Goal: Information Seeking & Learning: Check status

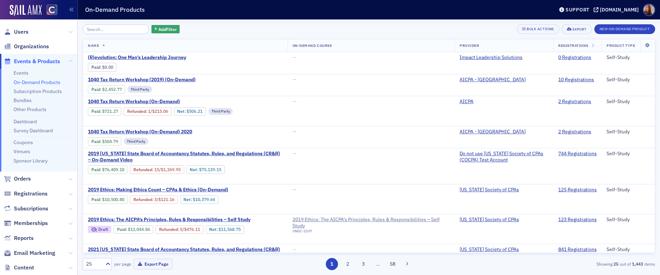
click at [22, 31] on span "Users" at bounding box center [21, 32] width 15 height 8
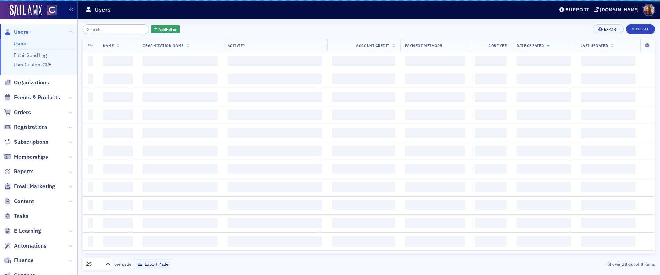
click at [107, 28] on input "search" at bounding box center [116, 29] width 66 height 10
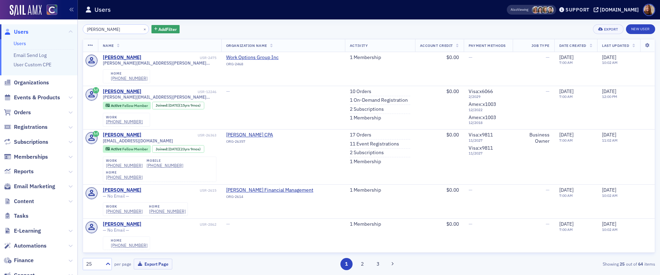
click at [100, 30] on input "[PERSON_NAME]" at bounding box center [116, 29] width 66 height 10
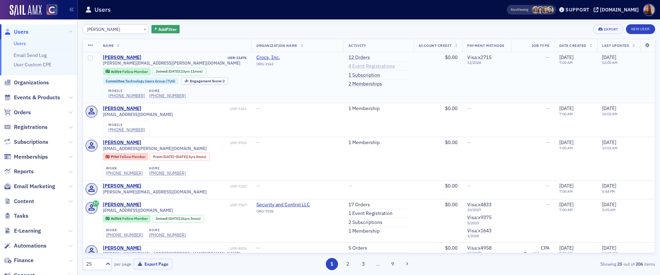
type input "[PERSON_NAME]"
click at [371, 65] on link "4 Event Registrations" at bounding box center [372, 66] width 47 height 6
